Goal: Task Accomplishment & Management: Complete application form

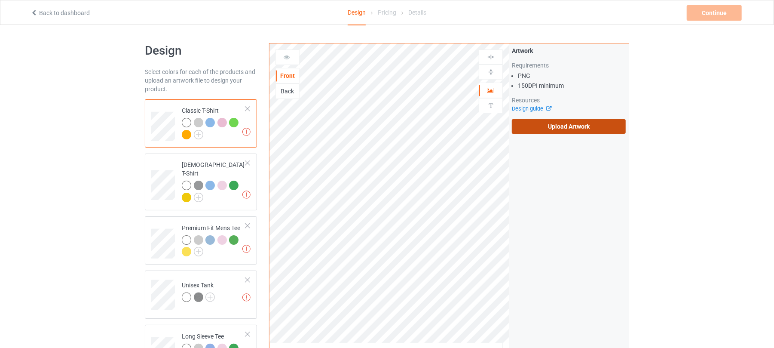
click at [582, 129] on label "Upload Artwork" at bounding box center [569, 126] width 114 height 15
click at [0, 0] on input "Upload Artwork" at bounding box center [0, 0] width 0 height 0
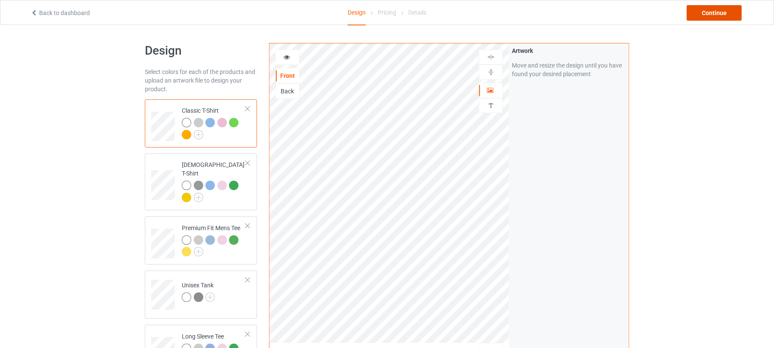
click at [723, 12] on div "Continue" at bounding box center [714, 12] width 55 height 15
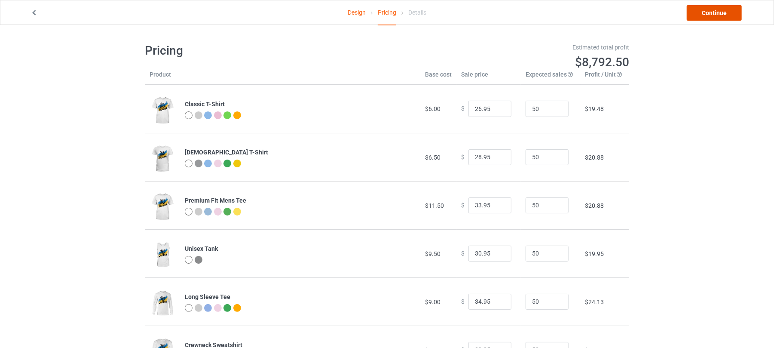
click at [719, 13] on link "Continue" at bounding box center [714, 12] width 55 height 15
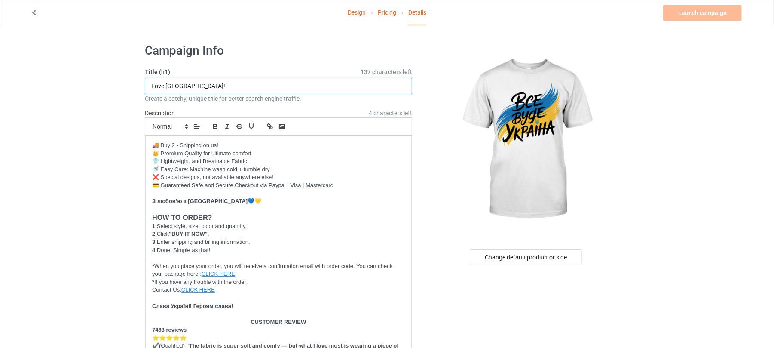
drag, startPoint x: 199, startPoint y: 85, endPoint x: 40, endPoint y: 81, distance: 159.1
paste input "Everything will be Ukraine"
drag, startPoint x: 179, startPoint y: 85, endPoint x: 104, endPoint y: 86, distance: 75.2
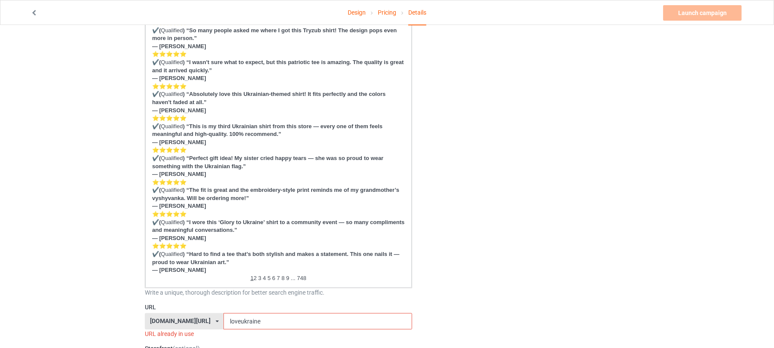
scroll to position [401, 0]
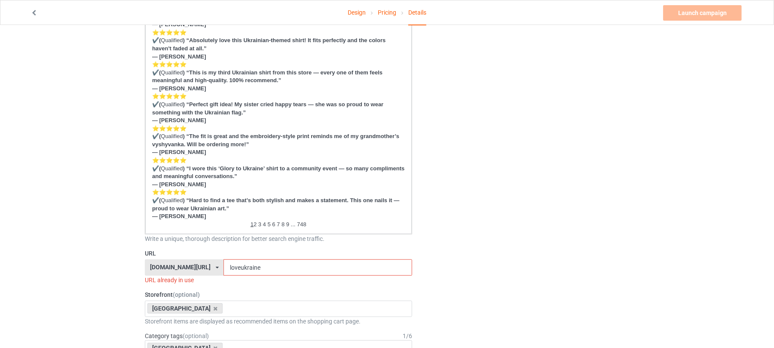
type input "Everything will be Ukraine"
drag, startPoint x: 208, startPoint y: 270, endPoint x: 159, endPoint y: 269, distance: 49.0
click at [169, 269] on div "shirtenergy.com/ shirtenergy.com/ teechip.com/ 6273c5abfddeea00434bafb3 587d0d4…" at bounding box center [278, 267] width 267 height 16
paste input "Everything"
click at [224, 266] on input "Everything" at bounding box center [318, 267] width 188 height 16
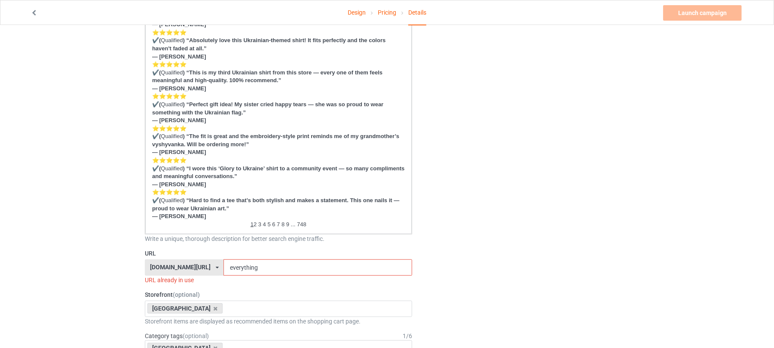
click at [285, 267] on input "everything" at bounding box center [318, 267] width 188 height 16
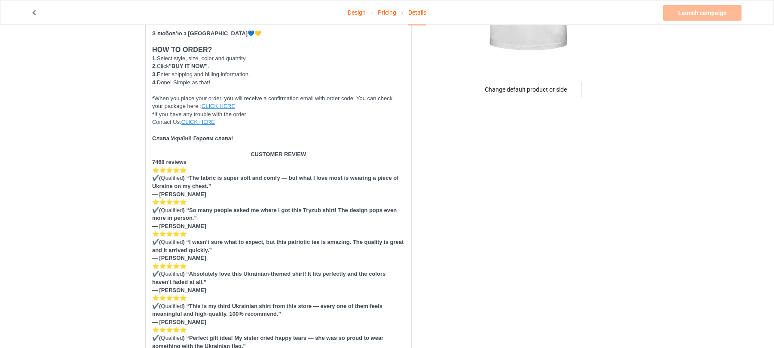
scroll to position [0, 0]
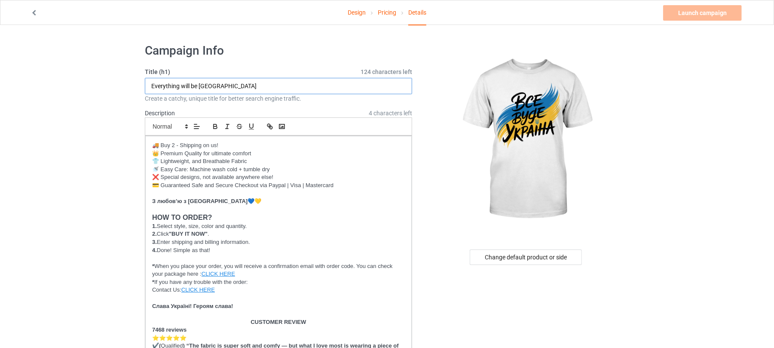
drag, startPoint x: 229, startPoint y: 85, endPoint x: 199, endPoint y: 86, distance: 30.1
click at [199, 86] on input "Everything will be Ukraine" at bounding box center [278, 86] width 267 height 16
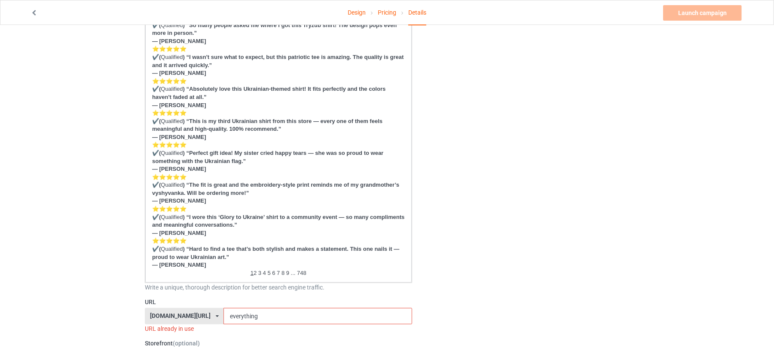
scroll to position [458, 0]
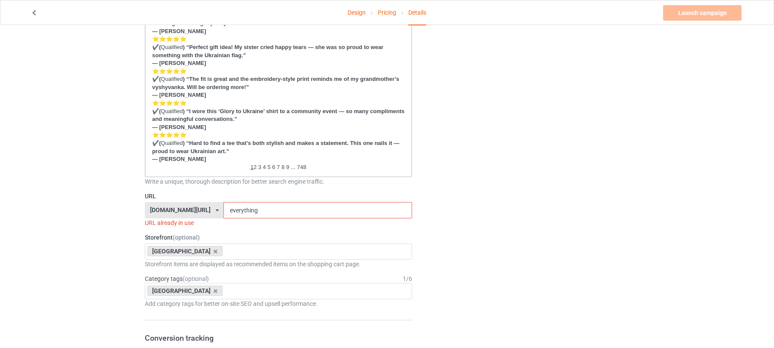
click at [295, 209] on input "everything" at bounding box center [318, 210] width 188 height 16
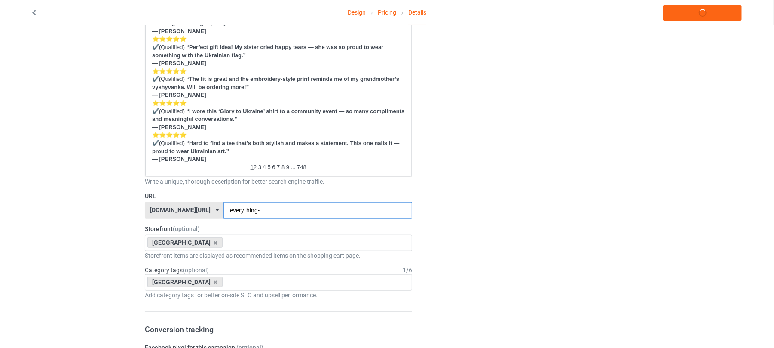
paste input "[GEOGRAPHIC_DATA]"
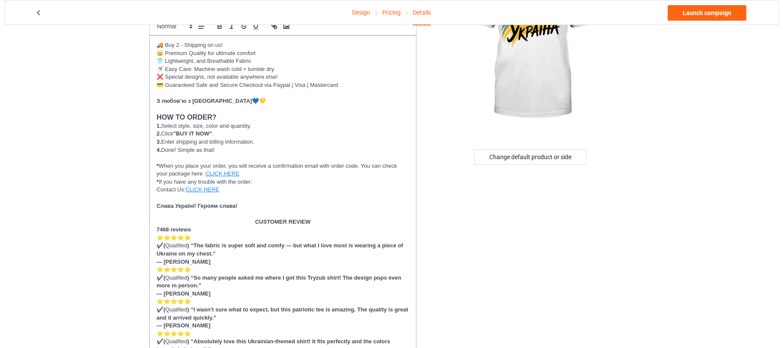
scroll to position [0, 0]
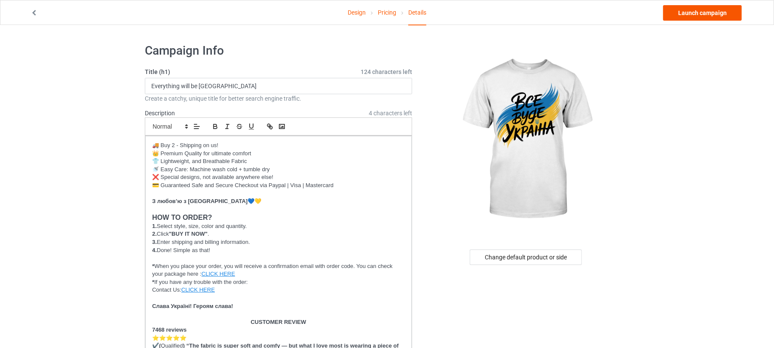
type input "everything-ukraine"
click at [698, 14] on link "Launch campaign" at bounding box center [702, 12] width 79 height 15
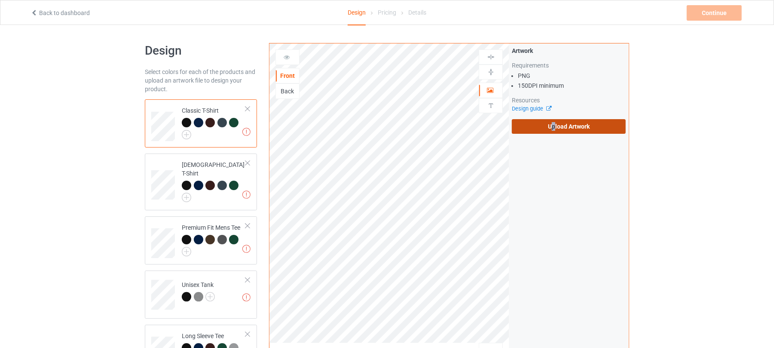
click at [554, 120] on label "Upload Artwork" at bounding box center [569, 126] width 114 height 15
click at [605, 125] on label "Upload Artwork" at bounding box center [569, 126] width 114 height 15
click at [0, 0] on input "Upload Artwork" at bounding box center [0, 0] width 0 height 0
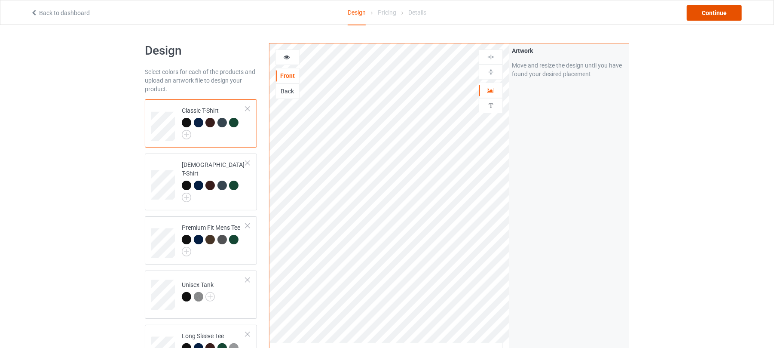
click at [724, 11] on div "Continue" at bounding box center [714, 12] width 55 height 15
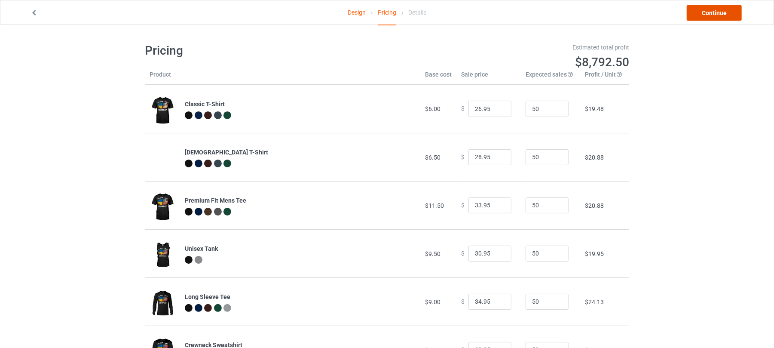
click at [716, 12] on link "Continue" at bounding box center [714, 12] width 55 height 15
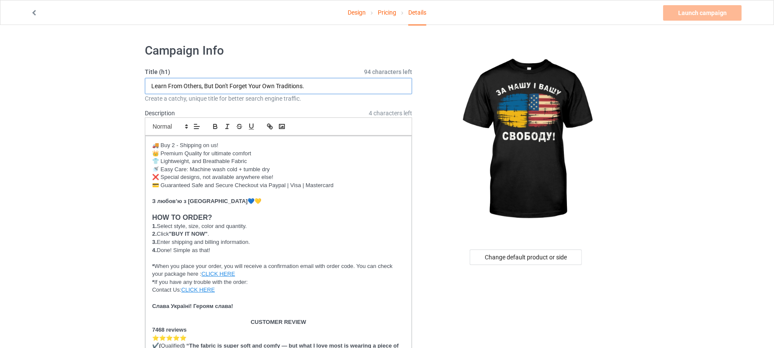
drag, startPoint x: 317, startPoint y: 84, endPoint x: 65, endPoint y: 83, distance: 251.9
paste input "For our and your freedom"
click at [165, 85] on input "For our and your freedom" at bounding box center [278, 86] width 267 height 16
drag, startPoint x: 196, startPoint y: 85, endPoint x: 143, endPoint y: 89, distance: 53.4
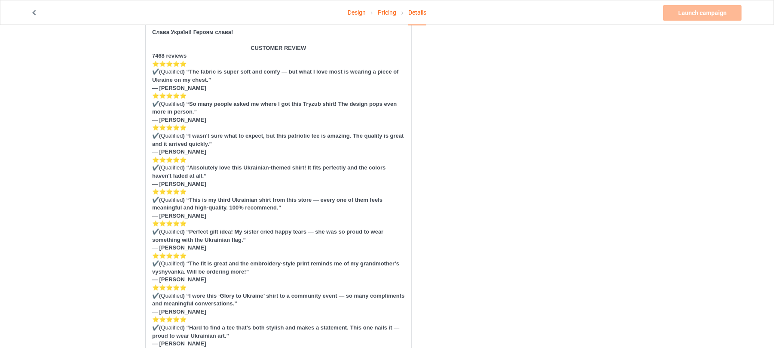
scroll to position [401, 0]
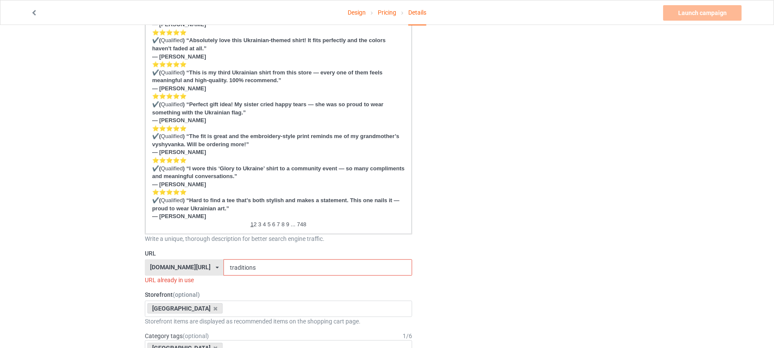
type input "For Our And Your Freedom"
drag, startPoint x: 236, startPoint y: 267, endPoint x: 135, endPoint y: 264, distance: 101.5
click at [148, 266] on div "shirtenergy.com/ shirtenergy.com/ teechip.com/ 6273c5abfddeea00434bafb3 587d0d4…" at bounding box center [278, 267] width 267 height 16
paste input "For Our And Your"
click at [227, 268] on input "For Our And Your" at bounding box center [318, 267] width 188 height 16
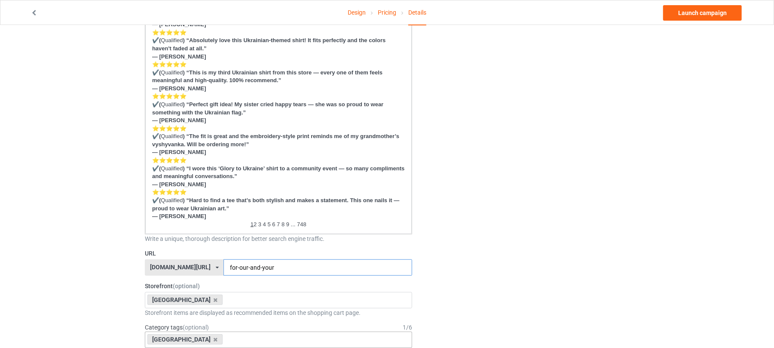
type input "for-our-and-your"
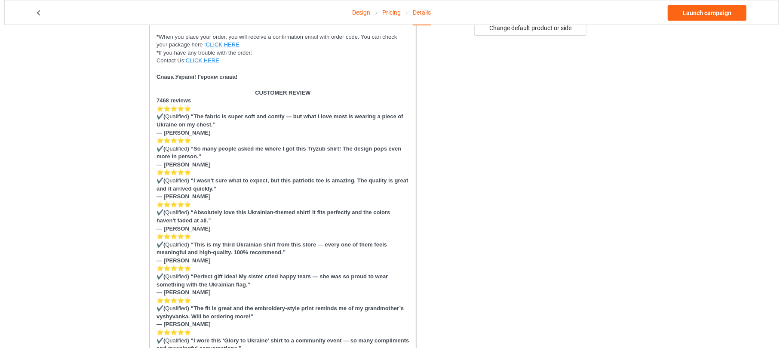
scroll to position [0, 0]
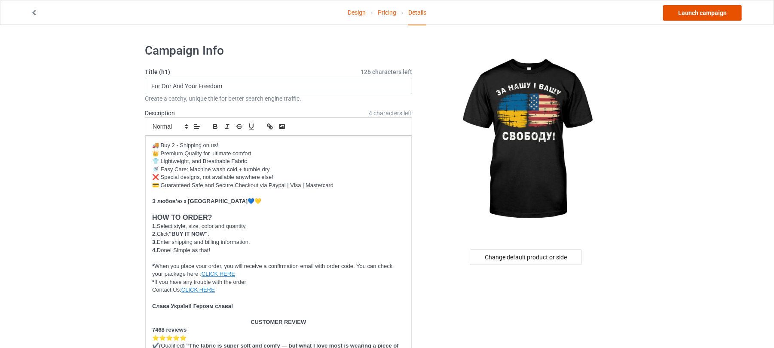
click at [720, 11] on link "Launch campaign" at bounding box center [702, 12] width 79 height 15
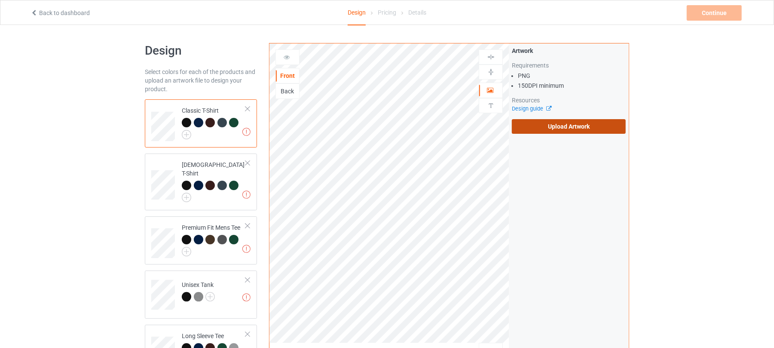
click at [561, 128] on label "Upload Artwork" at bounding box center [569, 126] width 114 height 15
click at [0, 0] on input "Upload Artwork" at bounding box center [0, 0] width 0 height 0
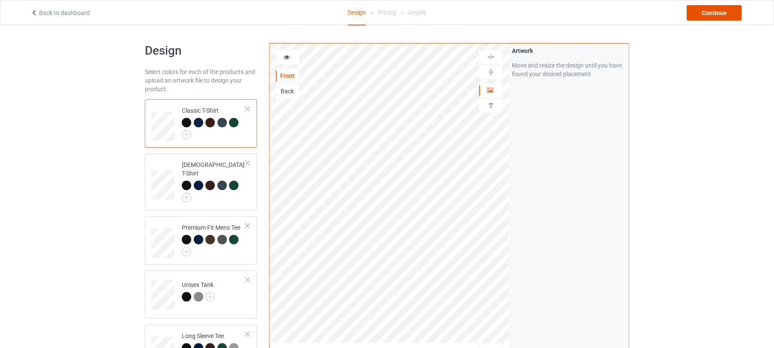
click at [716, 15] on div "Continue" at bounding box center [714, 12] width 55 height 15
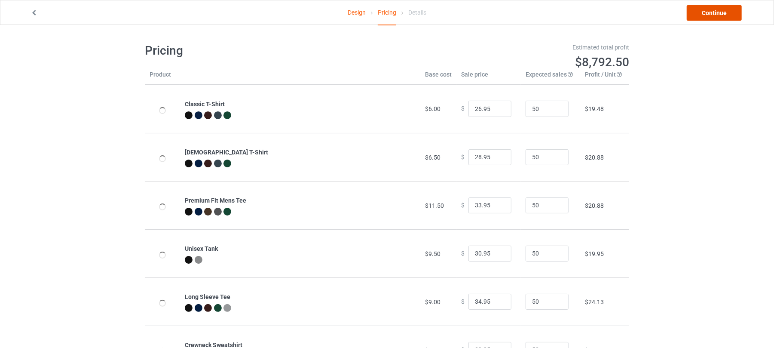
click at [701, 11] on link "Continue" at bounding box center [714, 12] width 55 height 15
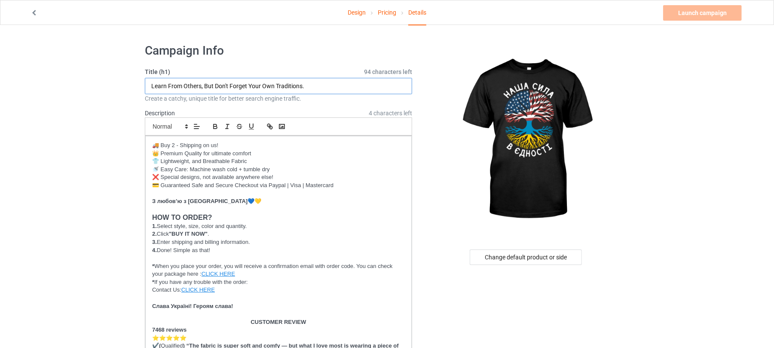
drag, startPoint x: 328, startPoint y: 83, endPoint x: 61, endPoint y: 83, distance: 267.8
paste input "Our strength is in unity"
click at [164, 86] on input "Our strength is in unity" at bounding box center [278, 86] width 267 height 16
drag, startPoint x: 184, startPoint y: 84, endPoint x: 163, endPoint y: 85, distance: 20.7
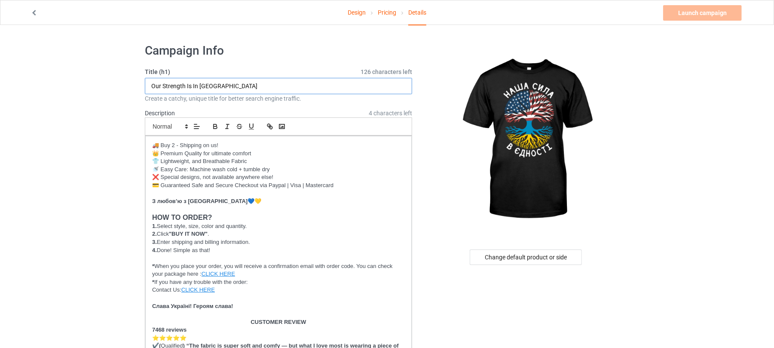
click at [163, 85] on input "Our Strength Is In [GEOGRAPHIC_DATA]" at bounding box center [278, 86] width 267 height 16
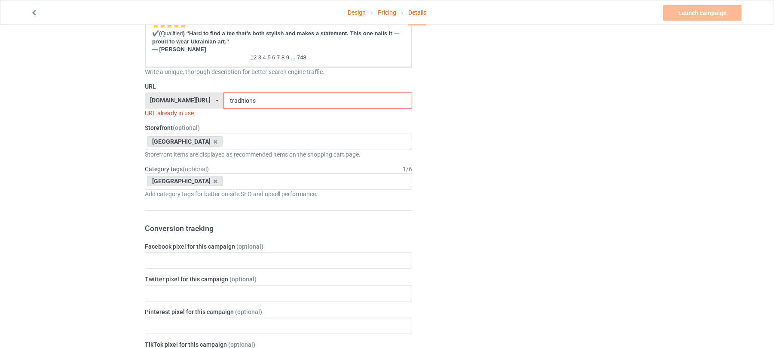
scroll to position [573, 0]
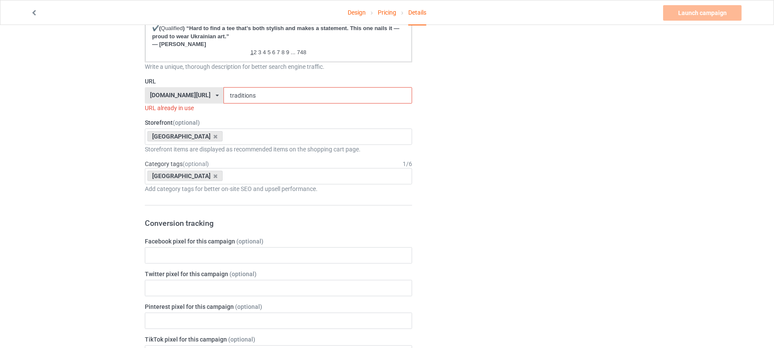
type input "Our Strength Is In [GEOGRAPHIC_DATA]"
drag, startPoint x: 242, startPoint y: 93, endPoint x: 180, endPoint y: 100, distance: 62.3
click at [172, 93] on div "shirtenergy.com/ shirtenergy.com/ teechip.com/ 6273c5abfddeea00434bafb3 587d0d4…" at bounding box center [278, 95] width 267 height 16
paste input "Strength"
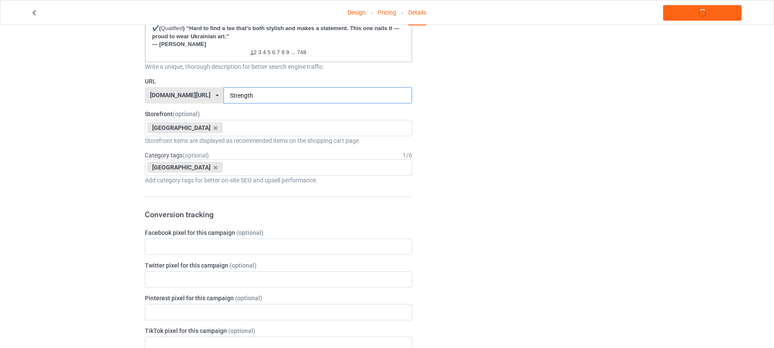
click at [224, 97] on input "Strength" at bounding box center [318, 95] width 188 height 16
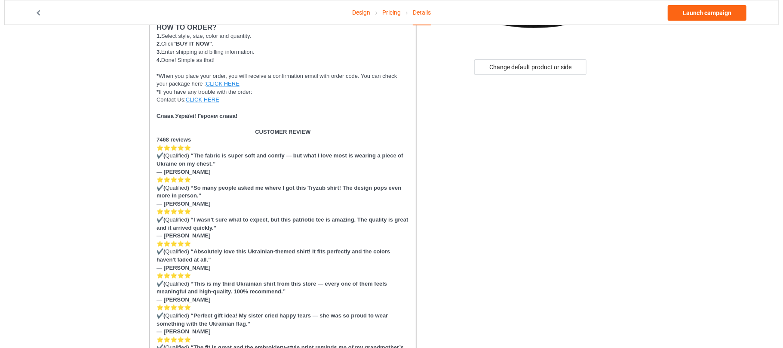
scroll to position [0, 0]
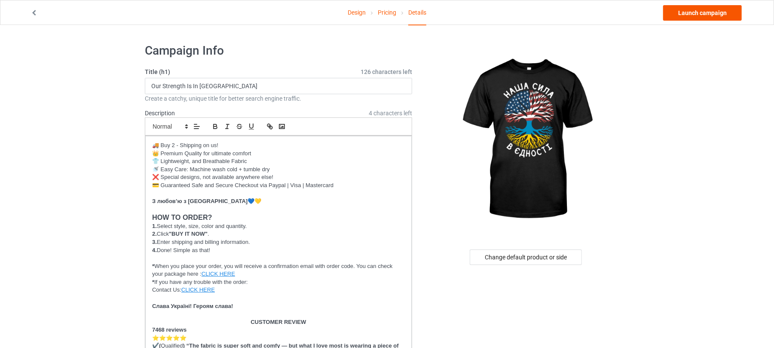
type input "strength"
click at [690, 16] on link "Launch campaign" at bounding box center [702, 12] width 79 height 15
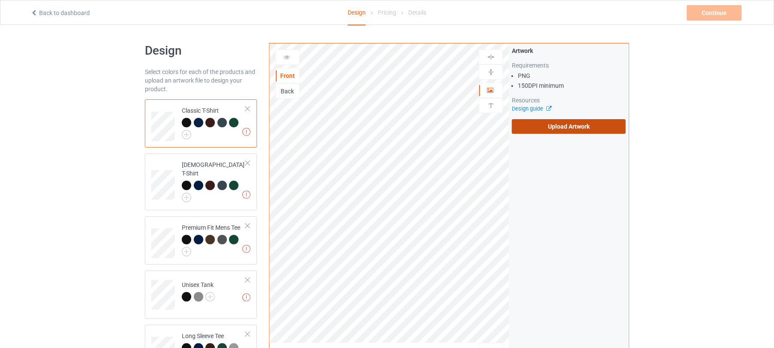
click at [570, 125] on label "Upload Artwork" at bounding box center [569, 126] width 114 height 15
click at [0, 0] on input "Upload Artwork" at bounding box center [0, 0] width 0 height 0
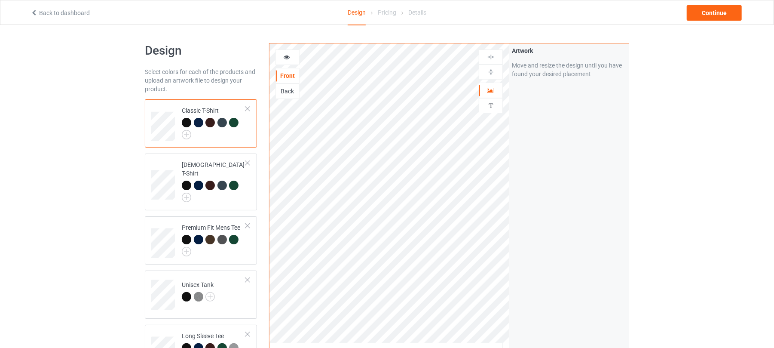
click at [666, 151] on div "Design Select colors for each of the products and upload an artwork file to des…" at bounding box center [387, 309] width 774 height 568
click at [709, 12] on div "Continue" at bounding box center [714, 12] width 55 height 15
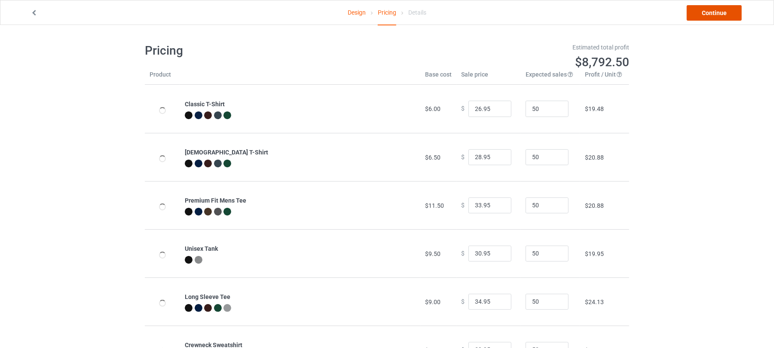
click at [711, 11] on link "Continue" at bounding box center [714, 12] width 55 height 15
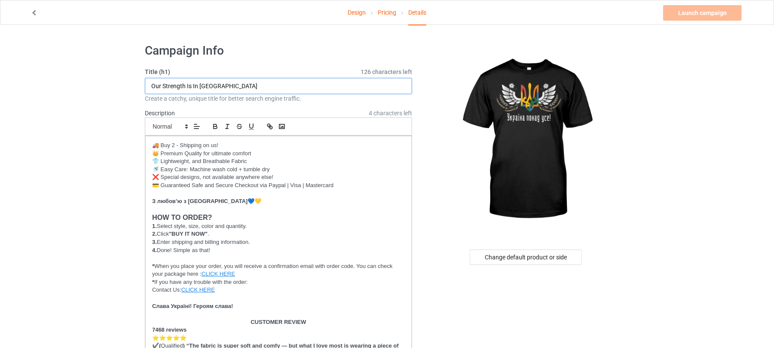
drag, startPoint x: 230, startPoint y: 86, endPoint x: 1, endPoint y: 85, distance: 228.7
paste input "Ukraine above all!"
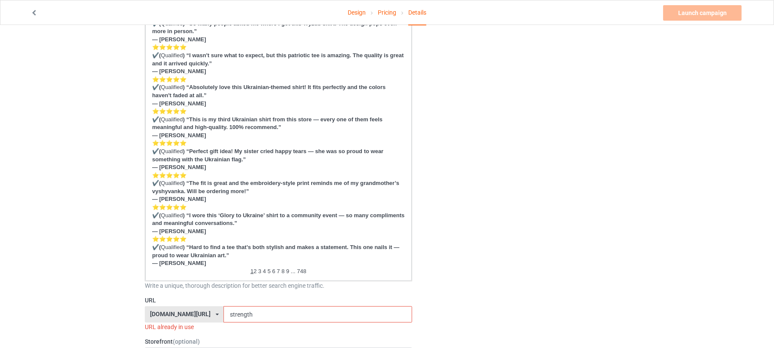
scroll to position [401, 0]
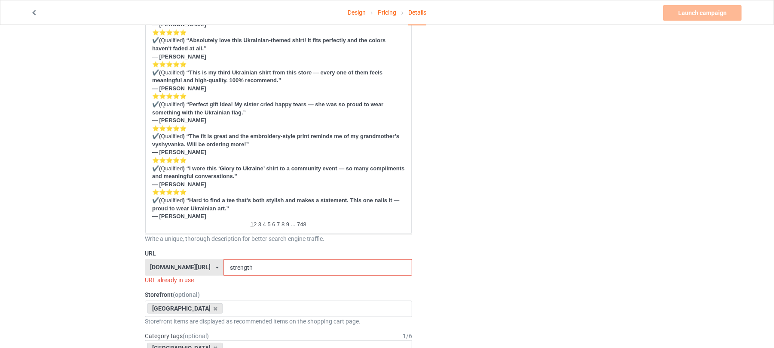
type input "Ukraine above all!"
drag, startPoint x: 253, startPoint y: 266, endPoint x: 170, endPoint y: 265, distance: 82.5
click at [172, 265] on div "[DOMAIN_NAME][URL] [DOMAIN_NAME][URL] [DOMAIN_NAME][URL] 6273c5abfddeea00434baf…" at bounding box center [278, 267] width 267 height 16
paste input "Ukraine above all!"
click at [238, 269] on input "Ukraine above all!" at bounding box center [318, 267] width 188 height 16
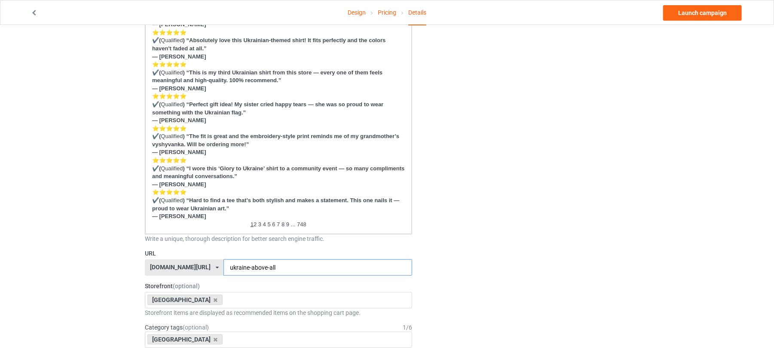
type input "ukraine-above-all"
click at [477, 230] on div "Change default product or side" at bounding box center [526, 301] width 217 height 1330
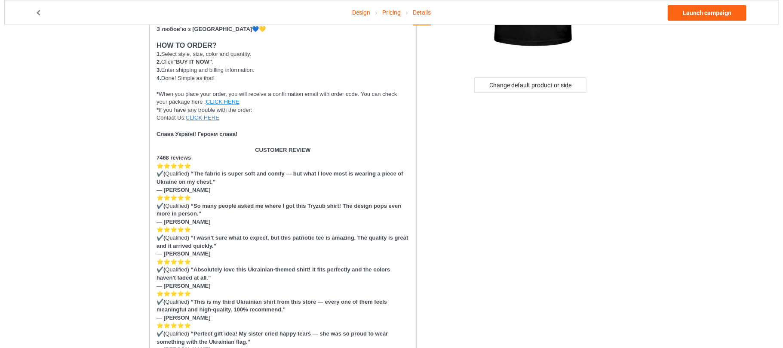
scroll to position [0, 0]
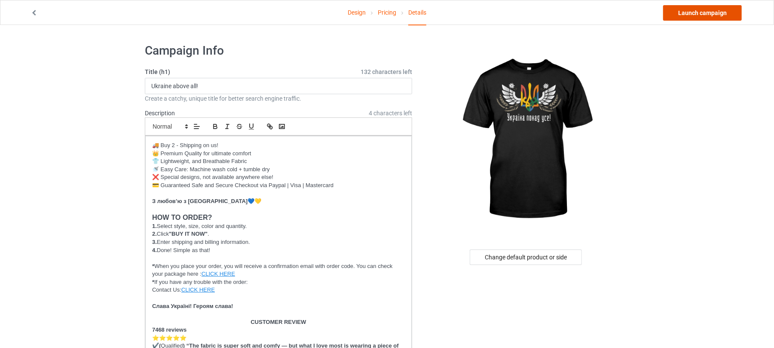
click at [702, 13] on link "Launch campaign" at bounding box center [702, 12] width 79 height 15
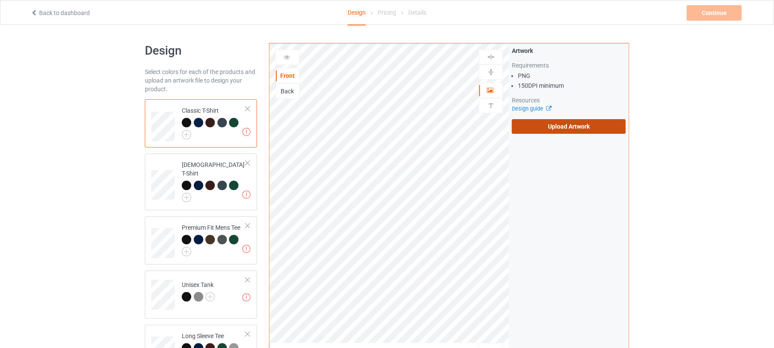
click at [562, 119] on label "Upload Artwork" at bounding box center [569, 126] width 114 height 15
click at [0, 0] on input "Upload Artwork" at bounding box center [0, 0] width 0 height 0
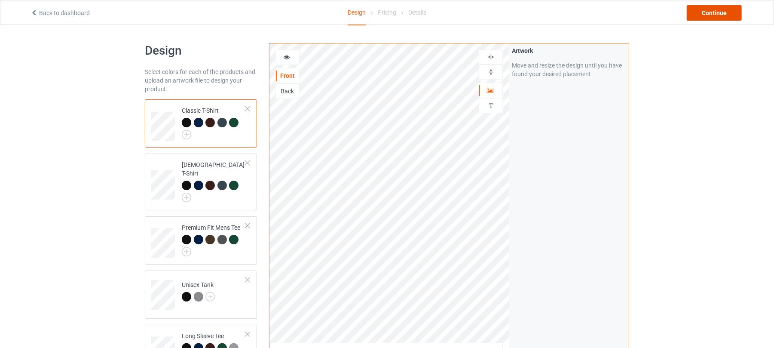
click at [714, 14] on div "Continue" at bounding box center [714, 12] width 55 height 15
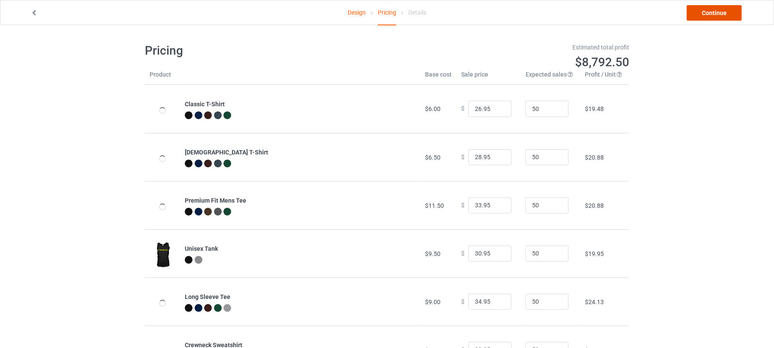
click at [721, 9] on link "Continue" at bounding box center [714, 12] width 55 height 15
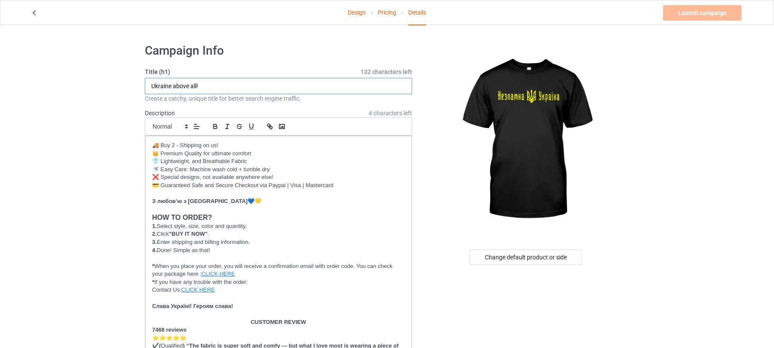
drag, startPoint x: 218, startPoint y: 81, endPoint x: 14, endPoint y: 83, distance: 203.8
paste input "Indomitable Ukraine"
type input "Indomitable Ukraine"
drag, startPoint x: 182, startPoint y: 86, endPoint x: 122, endPoint y: 86, distance: 60.2
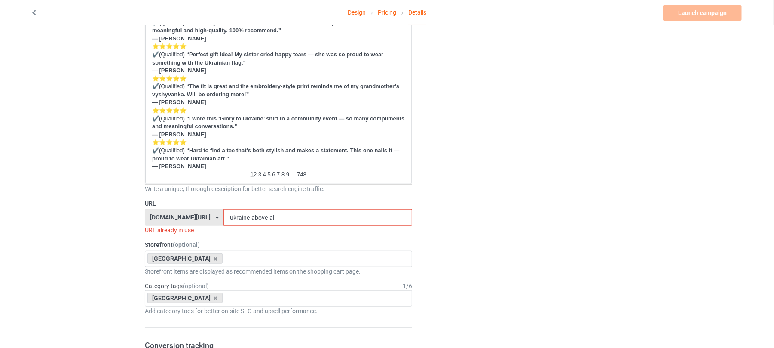
scroll to position [458, 0]
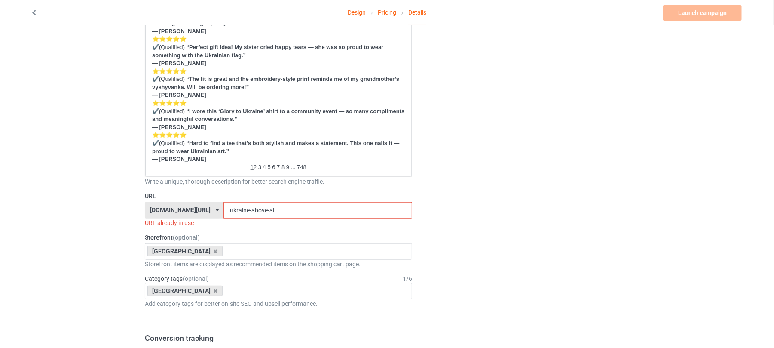
drag, startPoint x: 276, startPoint y: 211, endPoint x: 166, endPoint y: 205, distance: 110.2
click at [171, 205] on div "shirtenergy.com/ shirtenergy.com/ teechip.com/ 6273c5abfddeea00434bafb3 587d0d4…" at bounding box center [278, 210] width 267 height 16
paste input "Indomitable"
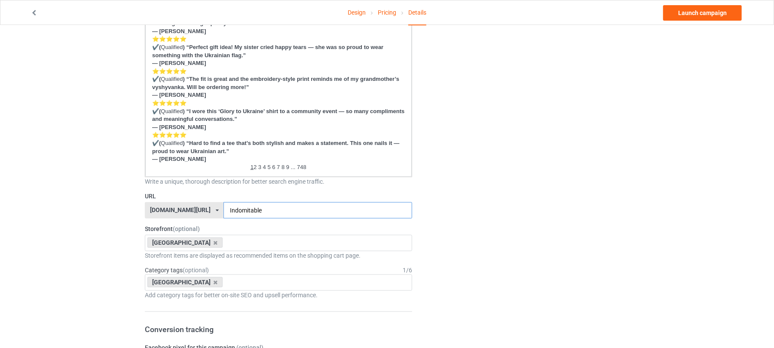
click at [224, 208] on input "Indomitable" at bounding box center [318, 210] width 188 height 16
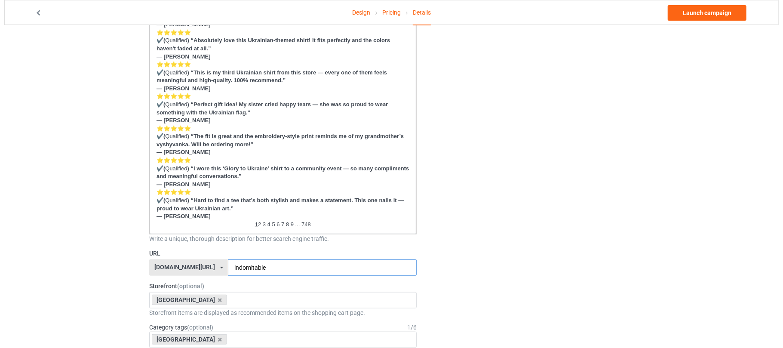
scroll to position [0, 0]
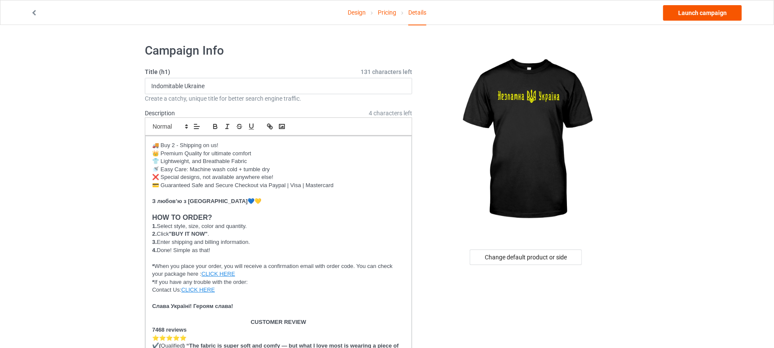
type input "indomitable"
click at [711, 15] on link "Launch campaign" at bounding box center [702, 12] width 79 height 15
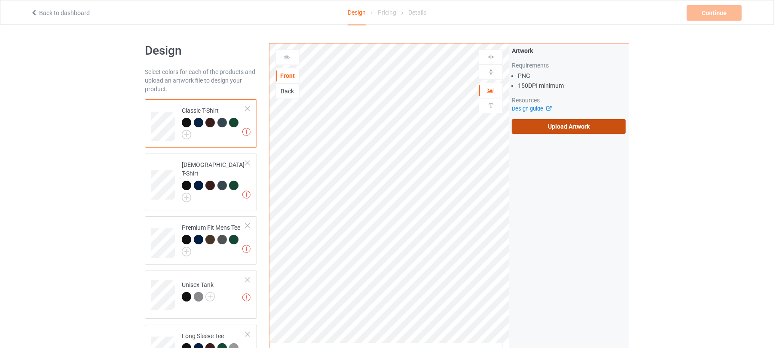
click at [578, 126] on label "Upload Artwork" at bounding box center [569, 126] width 114 height 15
click at [0, 0] on input "Upload Artwork" at bounding box center [0, 0] width 0 height 0
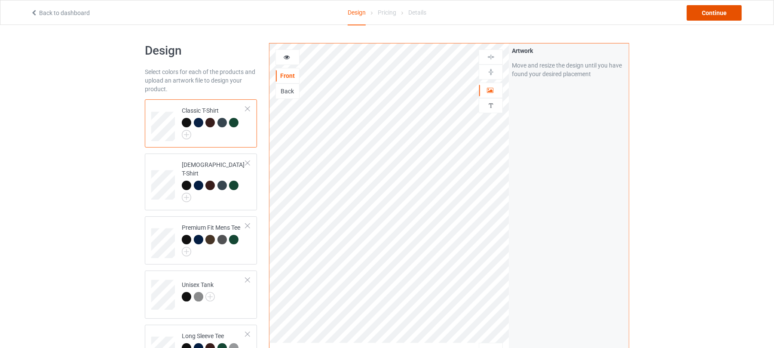
click at [712, 16] on div "Continue" at bounding box center [714, 12] width 55 height 15
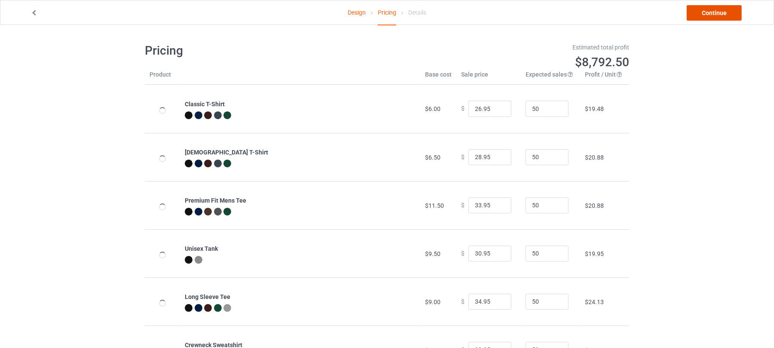
click at [712, 12] on link "Continue" at bounding box center [714, 12] width 55 height 15
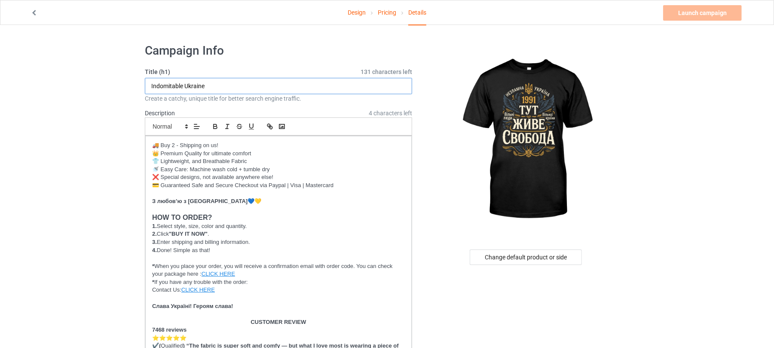
drag, startPoint x: 230, startPoint y: 91, endPoint x: 40, endPoint y: 89, distance: 189.1
paste input "text"
paste input "Freedom lives here"
click at [179, 86] on input "IFreedom lives here" at bounding box center [278, 86] width 267 height 16
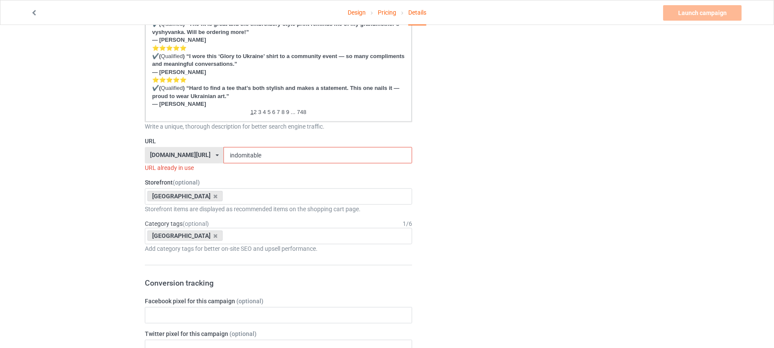
scroll to position [516, 0]
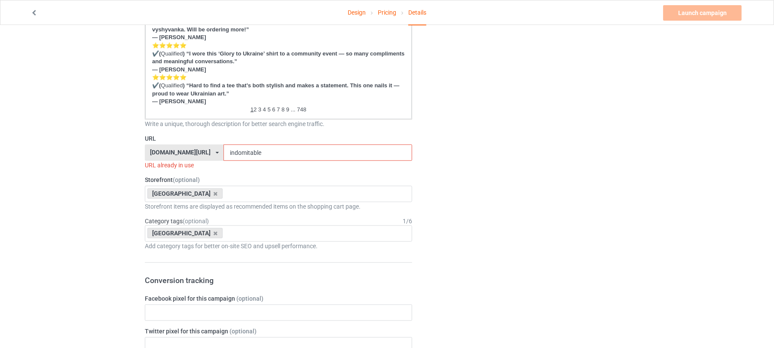
type input "IFreedom Lives Here"
drag, startPoint x: 262, startPoint y: 153, endPoint x: 164, endPoint y: 153, distance: 98.4
click at [165, 153] on div "shirtenergy.com/ shirtenergy.com/ teechip.com/ 6273c5abfddeea00434bafb3 587d0d4…" at bounding box center [278, 152] width 267 height 16
paste input "Freedom lives her"
click at [224, 150] on input "Freedom lives here" at bounding box center [318, 152] width 188 height 16
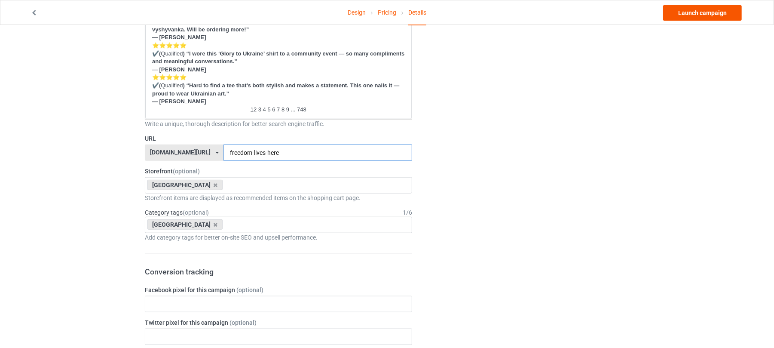
type input "freedom-lives-here"
click at [704, 13] on link "Launch campaign" at bounding box center [702, 12] width 79 height 15
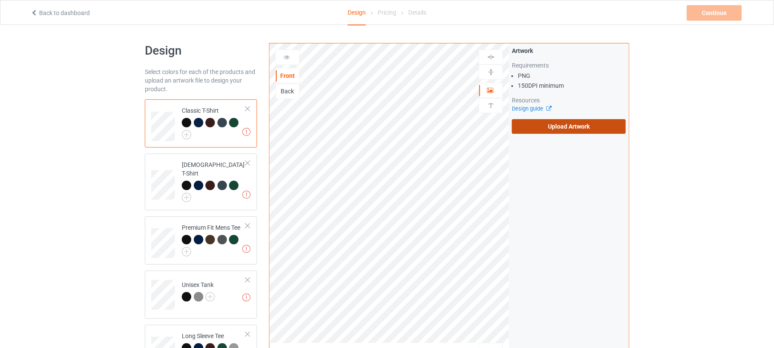
click at [566, 120] on label "Upload Artwork" at bounding box center [569, 126] width 114 height 15
click at [0, 0] on input "Upload Artwork" at bounding box center [0, 0] width 0 height 0
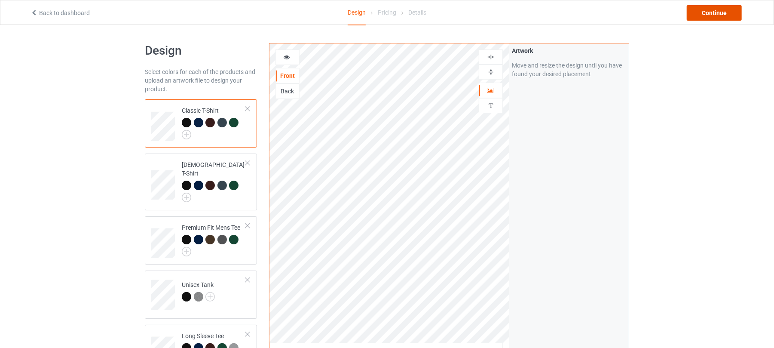
click at [706, 13] on div "Continue" at bounding box center [714, 12] width 55 height 15
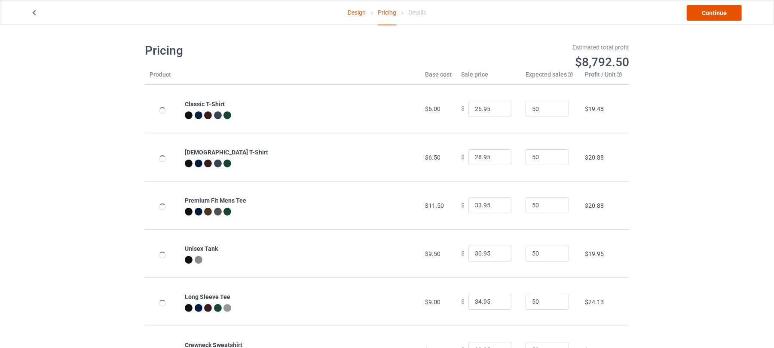
click at [712, 14] on link "Continue" at bounding box center [714, 12] width 55 height 15
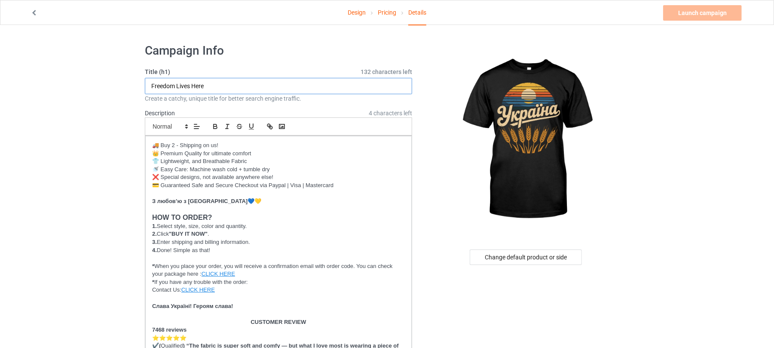
drag, startPoint x: 250, startPoint y: 85, endPoint x: 20, endPoint y: 84, distance: 230.0
type input "Vintage Retro [GEOGRAPHIC_DATA]"
drag, startPoint x: 221, startPoint y: 86, endPoint x: 141, endPoint y: 86, distance: 80.0
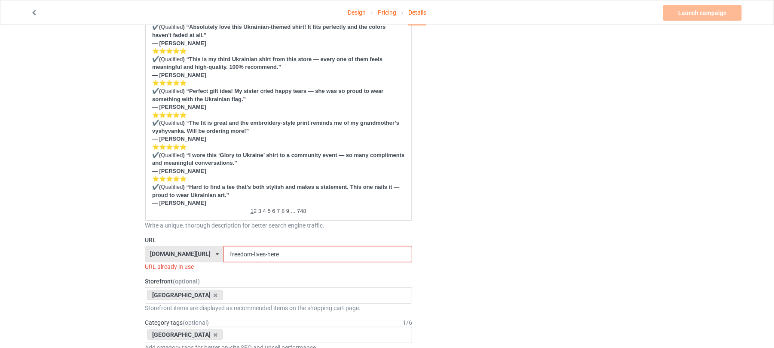
scroll to position [458, 0]
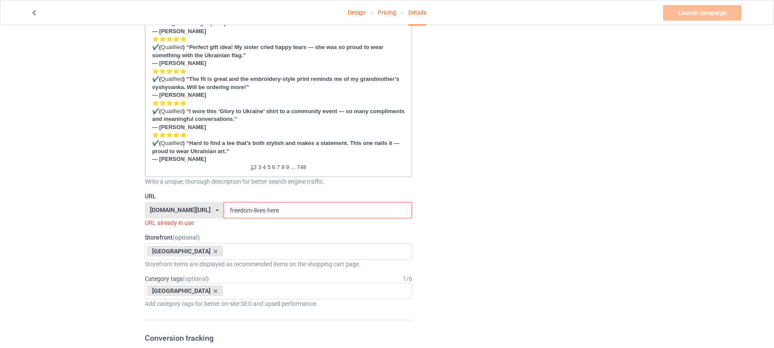
drag, startPoint x: 291, startPoint y: 209, endPoint x: 174, endPoint y: 203, distance: 117.5
click at [151, 206] on div "shirtenergy.com/ shirtenergy.com/ teechip.com/ 6273c5abfddeea00434bafb3 587d0d4…" at bounding box center [278, 210] width 267 height 16
paste input "Vintage Retro Ukrain"
click at [224, 208] on input "Vintage Retro [GEOGRAPHIC_DATA]" at bounding box center [318, 210] width 188 height 16
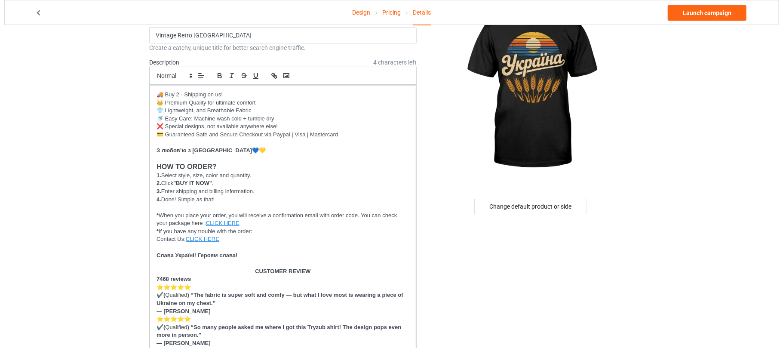
scroll to position [0, 0]
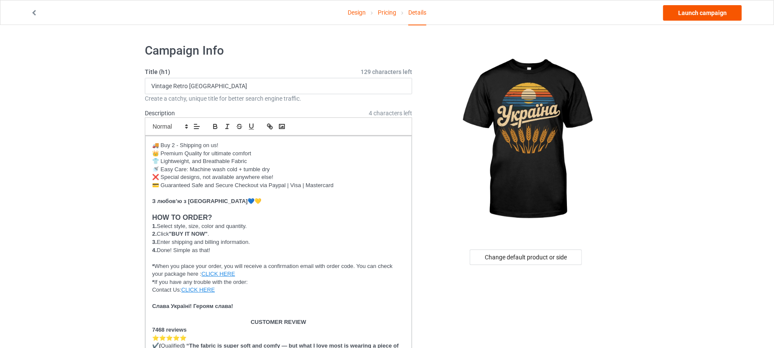
type input "vintage-retro-ukraine"
click at [700, 7] on link "Launch campaign" at bounding box center [702, 12] width 79 height 15
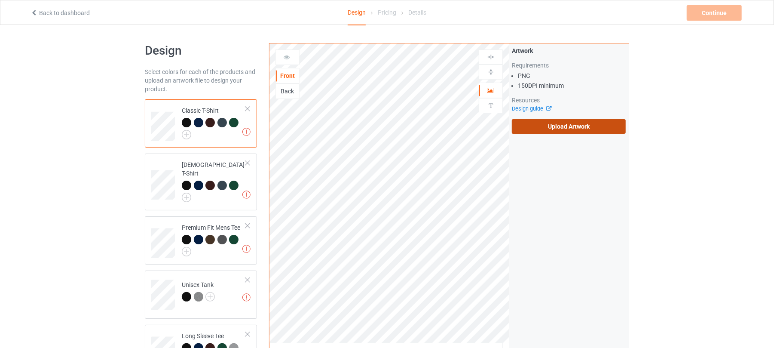
click at [554, 121] on label "Upload Artwork" at bounding box center [569, 126] width 114 height 15
click at [0, 0] on input "Upload Artwork" at bounding box center [0, 0] width 0 height 0
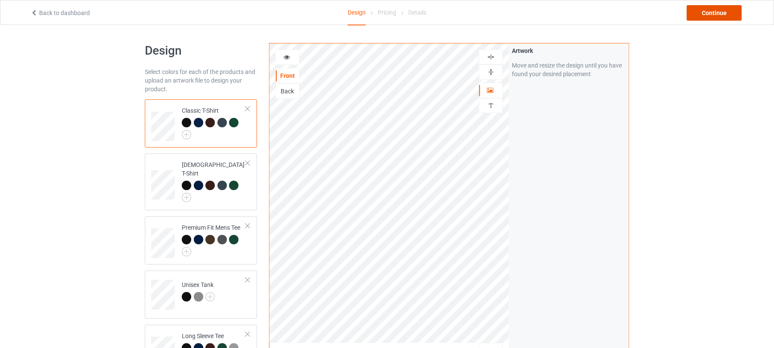
click at [714, 14] on div "Continue" at bounding box center [714, 12] width 55 height 15
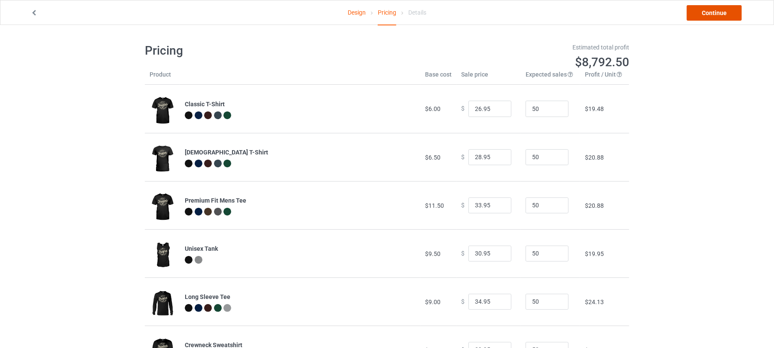
click at [719, 12] on link "Continue" at bounding box center [714, 12] width 55 height 15
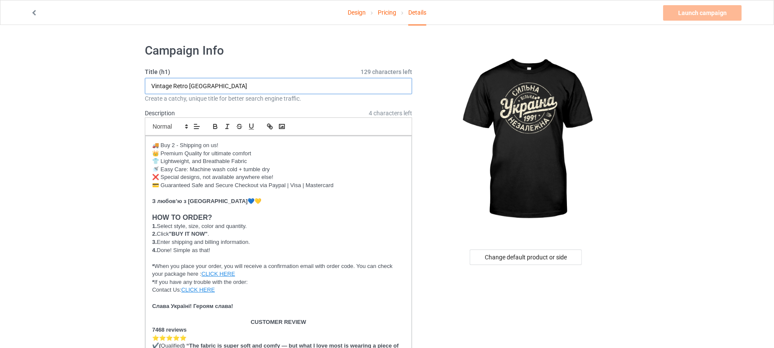
drag, startPoint x: 239, startPoint y: 83, endPoint x: 24, endPoint y: 83, distance: 215.4
paste input "Strong, Free, Independent"
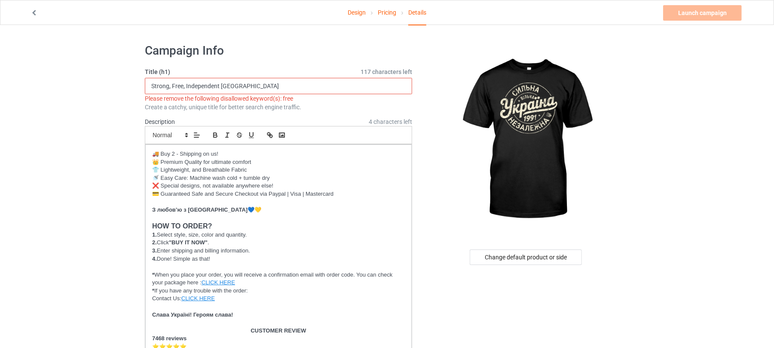
click at [184, 83] on input "Strong, Free, Independent [GEOGRAPHIC_DATA]" at bounding box center [278, 86] width 267 height 16
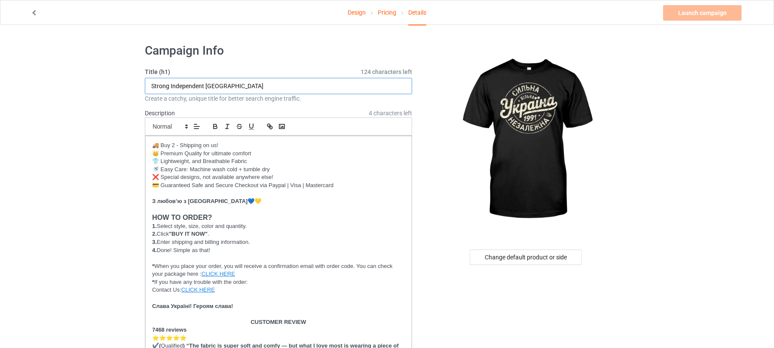
drag, startPoint x: 205, startPoint y: 85, endPoint x: 80, endPoint y: 85, distance: 124.7
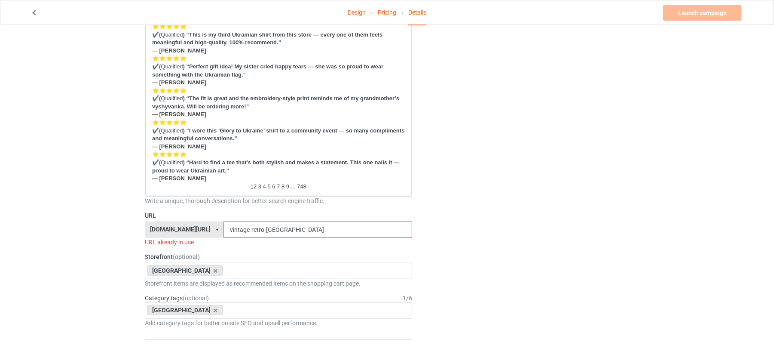
scroll to position [458, 0]
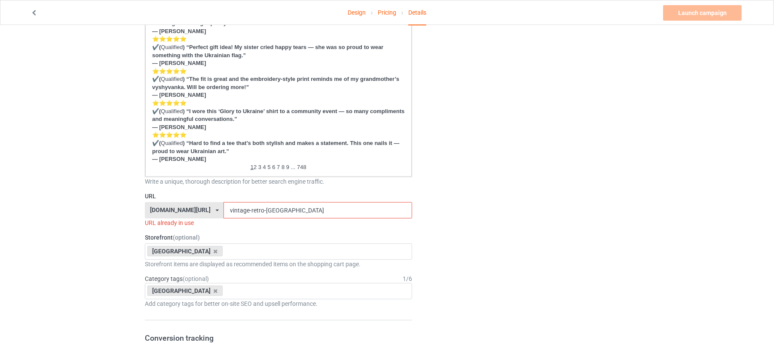
type input "Strong Independent [GEOGRAPHIC_DATA]"
drag, startPoint x: 289, startPoint y: 212, endPoint x: 169, endPoint y: 208, distance: 119.5
click at [171, 208] on div "shirtenergy.com/ shirtenergy.com/ teechip.com/ 6273c5abfddeea00434bafb3 587d0d4…" at bounding box center [278, 210] width 267 height 16
paste input "Strong Independent"
click at [224, 211] on input "Strong Independent" at bounding box center [318, 210] width 188 height 16
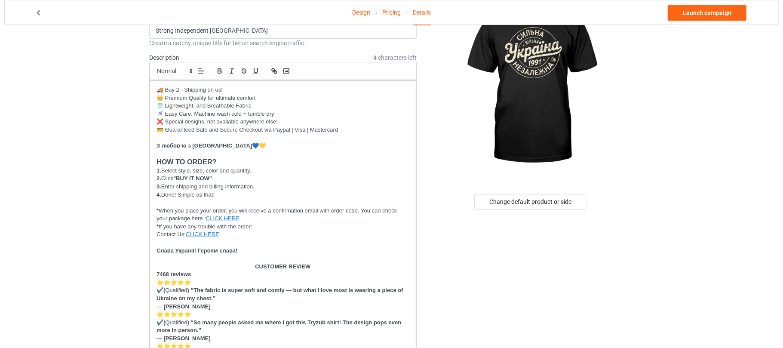
scroll to position [0, 0]
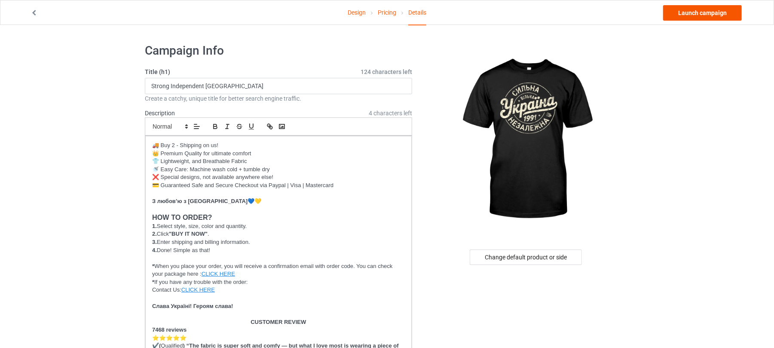
type input "strong-independent"
click at [703, 9] on link "Launch campaign" at bounding box center [702, 12] width 79 height 15
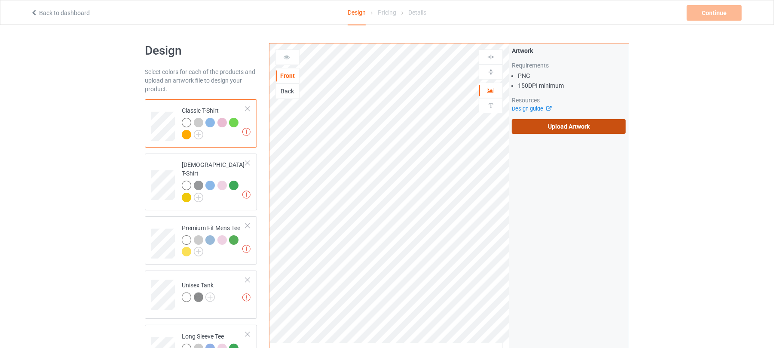
click at [602, 126] on label "Upload Artwork" at bounding box center [569, 126] width 114 height 15
click at [0, 0] on input "Upload Artwork" at bounding box center [0, 0] width 0 height 0
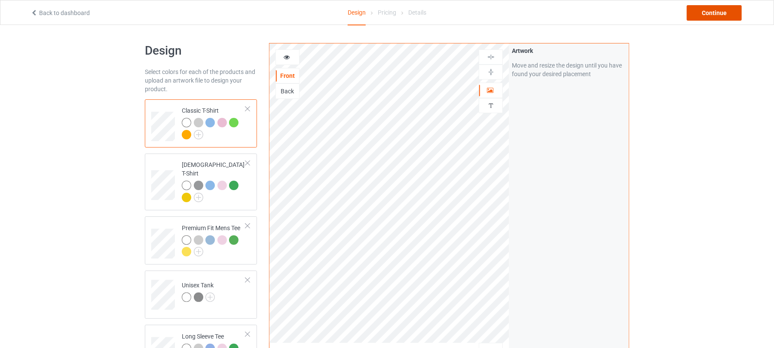
click at [714, 11] on div "Continue" at bounding box center [714, 12] width 55 height 15
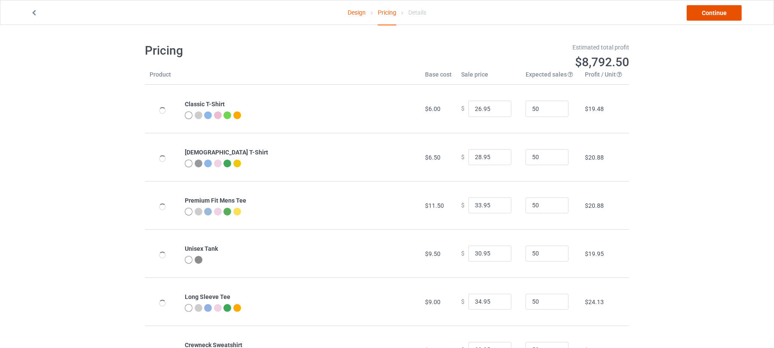
click at [712, 14] on link "Continue" at bounding box center [714, 12] width 55 height 15
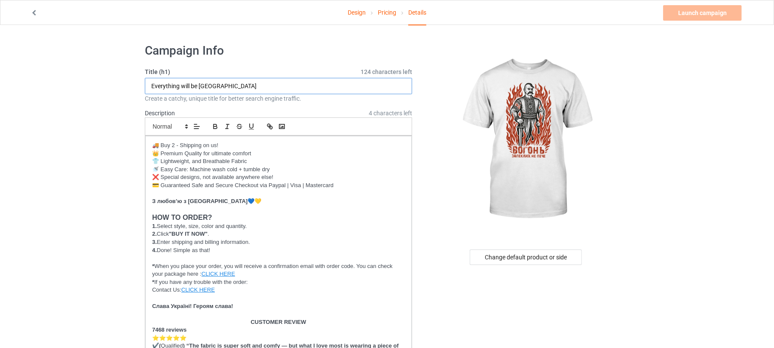
drag, startPoint x: 259, startPoint y: 84, endPoint x: 0, endPoint y: 86, distance: 258.8
paste input "The fire of the fierce does not burn"
click at [165, 84] on input "The fire of the fierce does not burn" at bounding box center [278, 86] width 267 height 16
drag, startPoint x: 270, startPoint y: 81, endPoint x: 0, endPoint y: 86, distance: 270.4
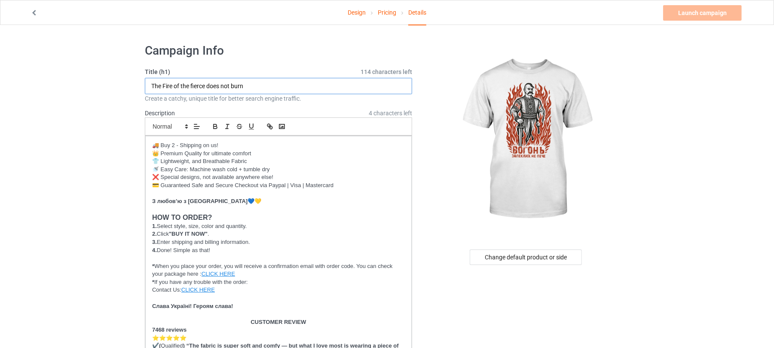
paste input "fire does not burn the hardened"
click at [165, 84] on input "The fire does not burn the hardened" at bounding box center [278, 86] width 267 height 16
type input "The Fire Does Not Burn The Hardened"
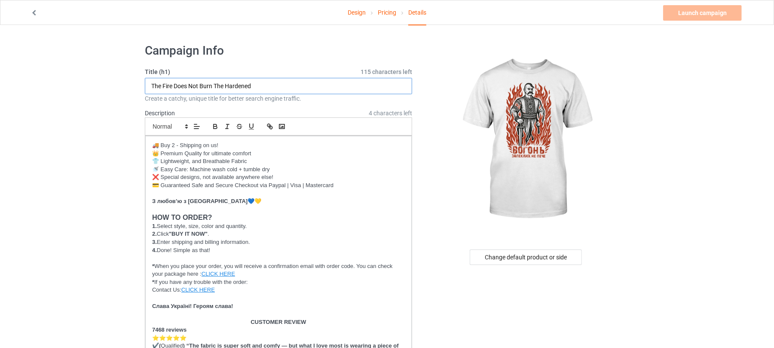
drag, startPoint x: 263, startPoint y: 85, endPoint x: 227, endPoint y: 85, distance: 36.1
click at [227, 85] on input "The Fire Does Not Burn The Hardened" at bounding box center [278, 86] width 267 height 16
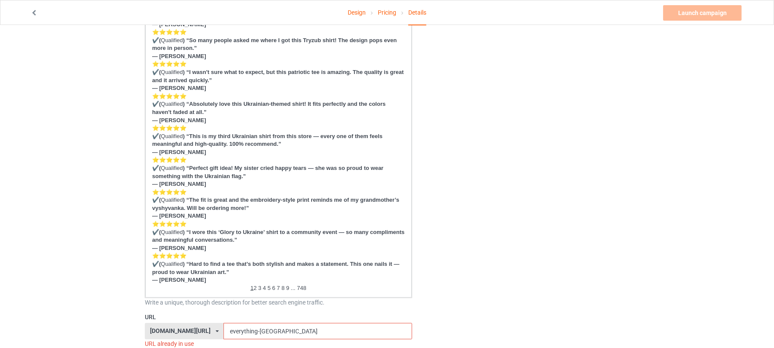
scroll to position [344, 0]
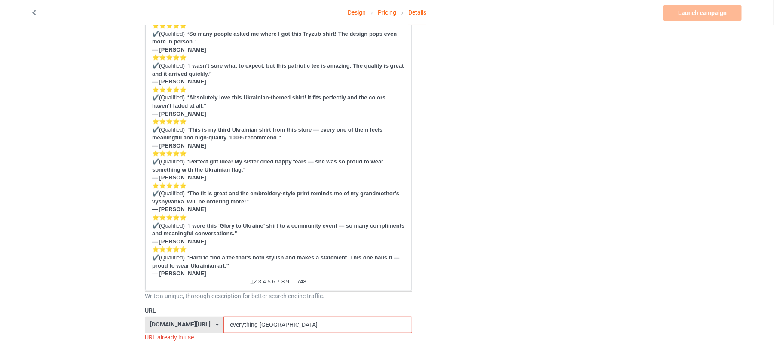
drag, startPoint x: 275, startPoint y: 321, endPoint x: 187, endPoint y: 320, distance: 88.6
click at [188, 321] on div "shirtenergy.com/ shirtenergy.com/ teechip.com/ 6273c5abfddeea00434bafb3 587d0d4…" at bounding box center [278, 324] width 267 height 16
paste input "Hardened"
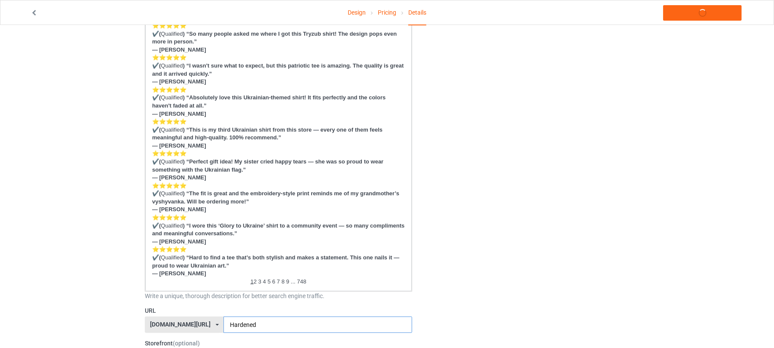
click at [224, 323] on input "Hardened" at bounding box center [318, 324] width 188 height 16
type input "hardened"
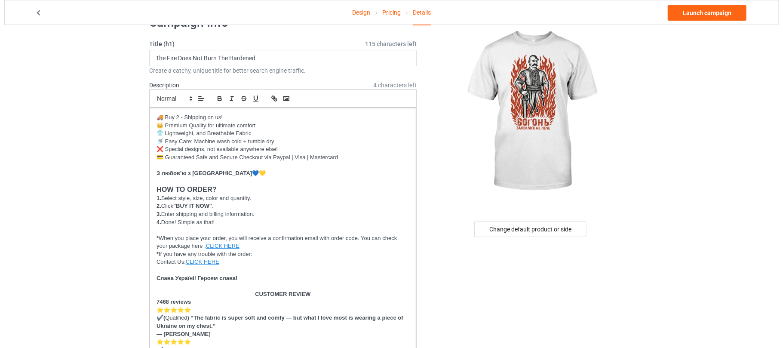
scroll to position [0, 0]
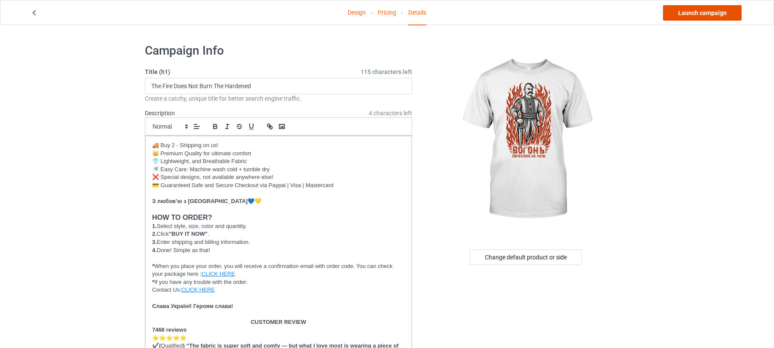
click at [720, 14] on link "Launch campaign" at bounding box center [702, 12] width 79 height 15
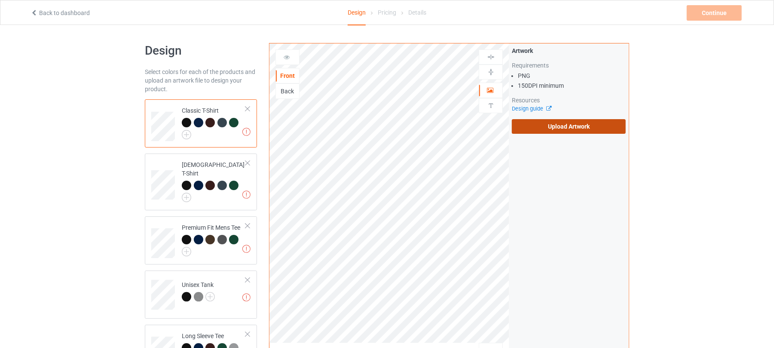
click at [575, 130] on label "Upload Artwork" at bounding box center [569, 126] width 114 height 15
click at [0, 0] on input "Upload Artwork" at bounding box center [0, 0] width 0 height 0
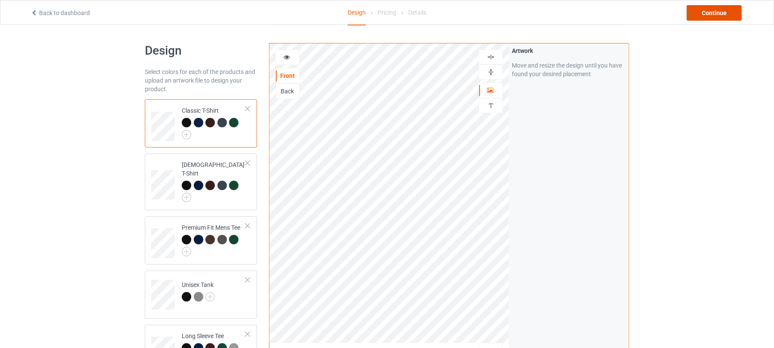
click at [721, 9] on div "Continue" at bounding box center [714, 12] width 55 height 15
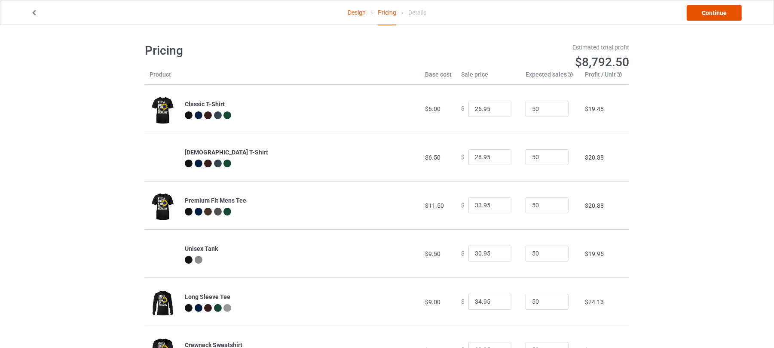
click at [716, 16] on link "Continue" at bounding box center [714, 12] width 55 height 15
